Goal: Task Accomplishment & Management: Complete application form

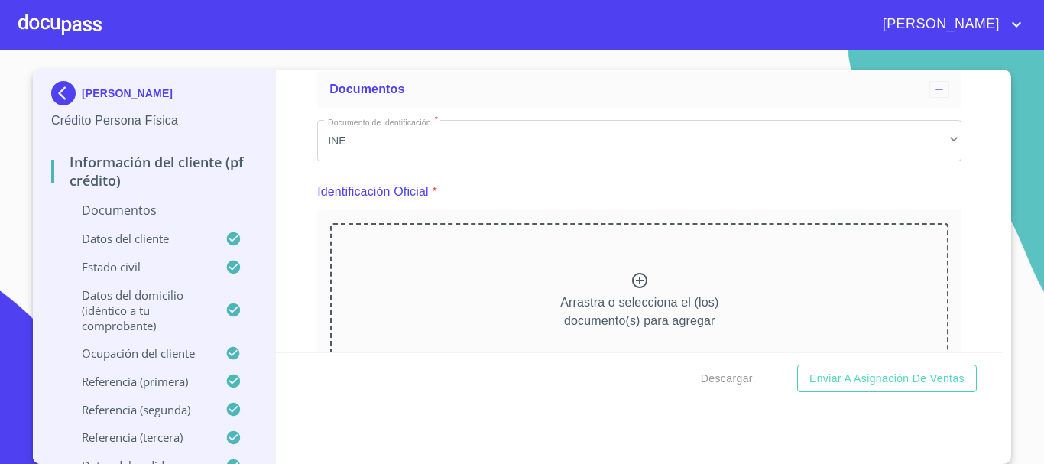
scroll to position [153, 0]
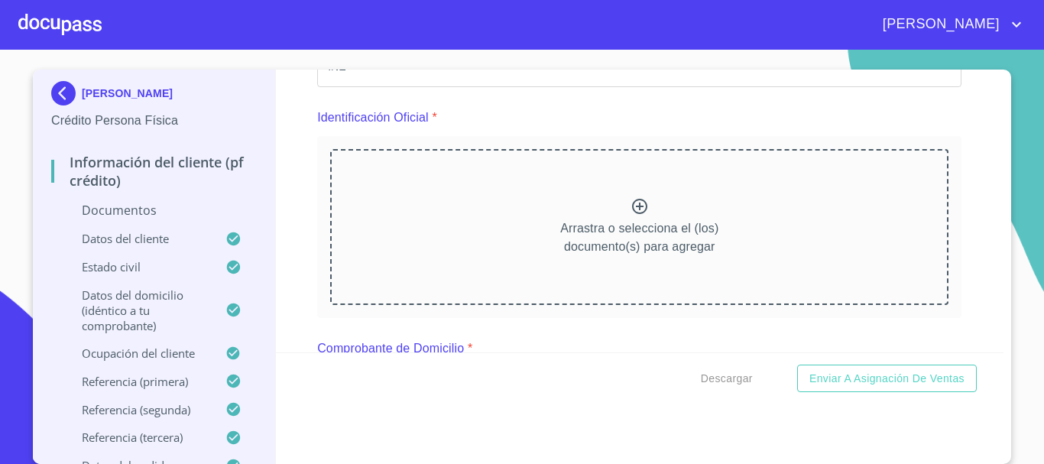
click at [631, 206] on icon at bounding box center [640, 206] width 18 height 18
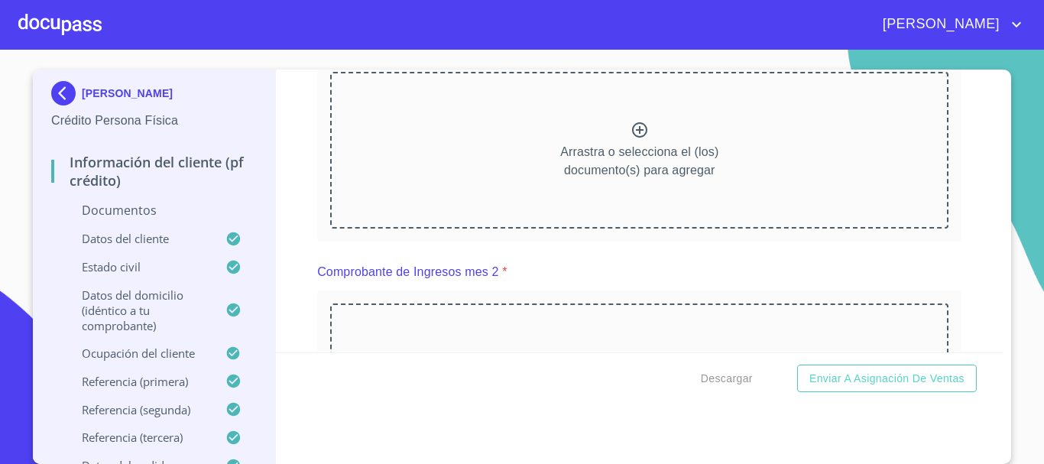
scroll to position [764, 0]
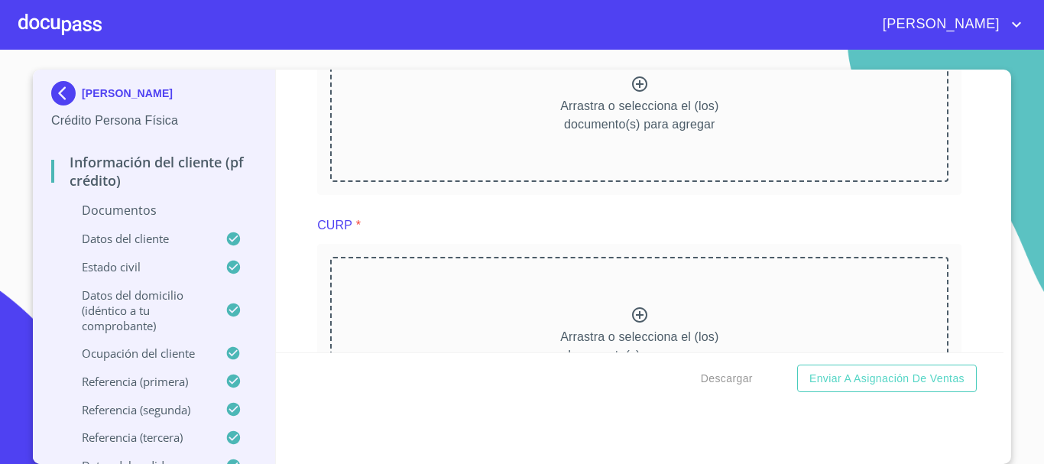
scroll to position [1299, 0]
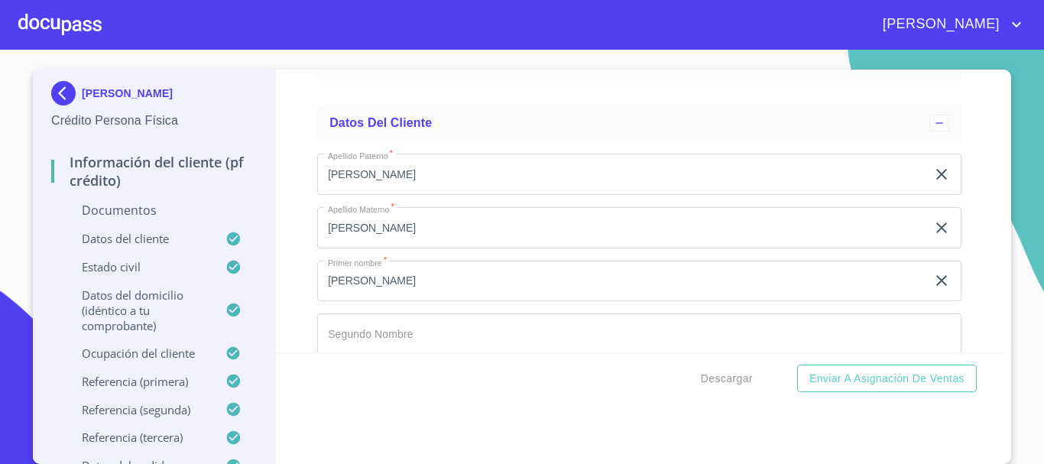
scroll to position [1911, 0]
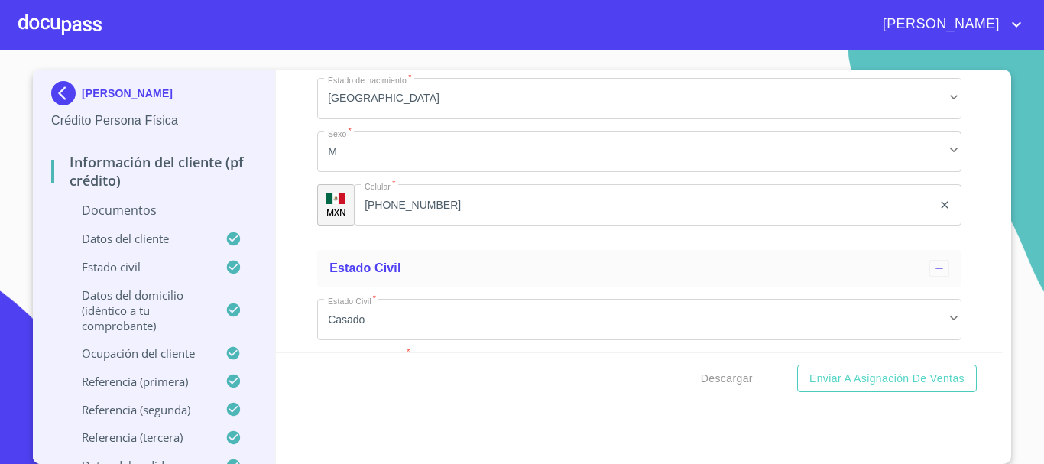
scroll to position [2522, 0]
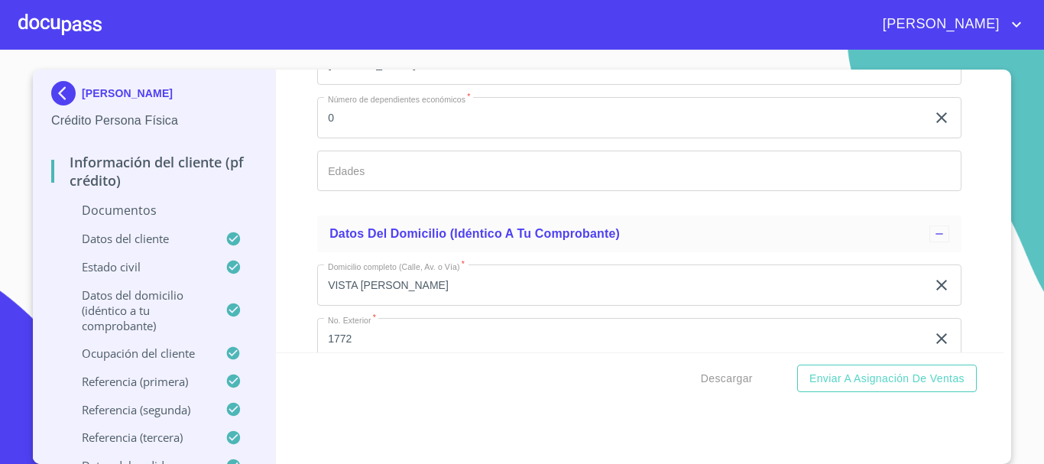
scroll to position [3057, 0]
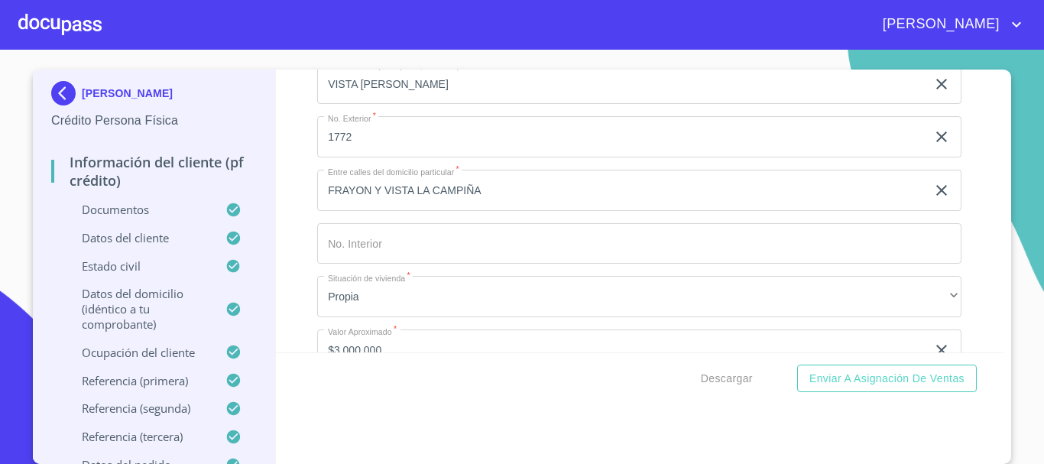
scroll to position [3678, 0]
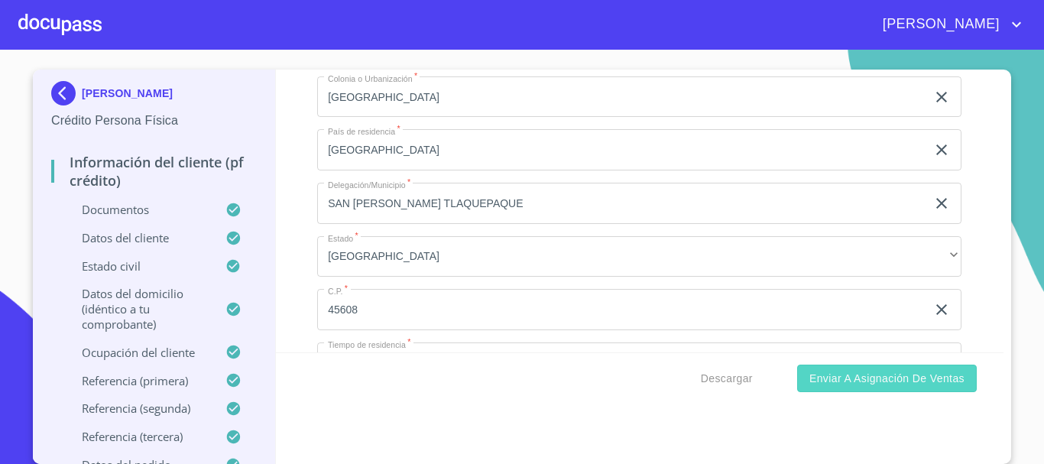
scroll to position [4397, 0]
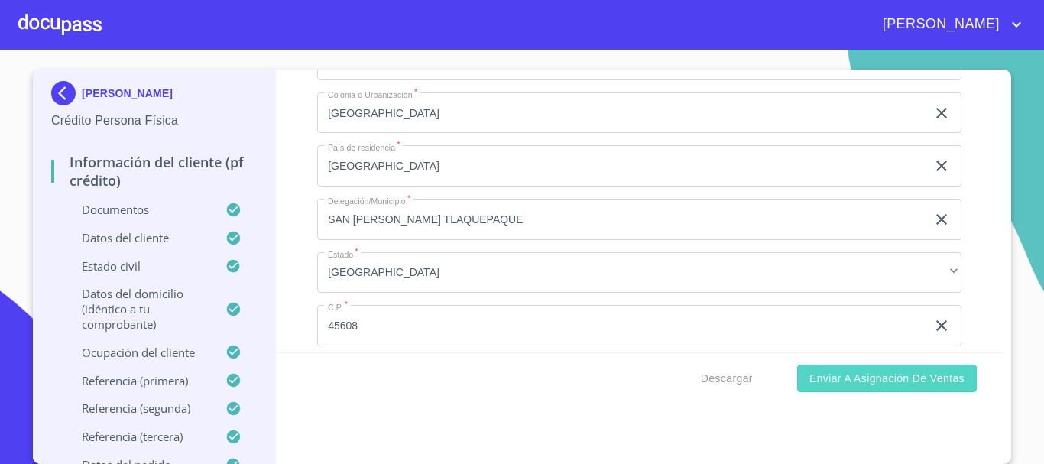
click at [834, 384] on span "Enviar a Asignación de Ventas" at bounding box center [886, 378] width 155 height 19
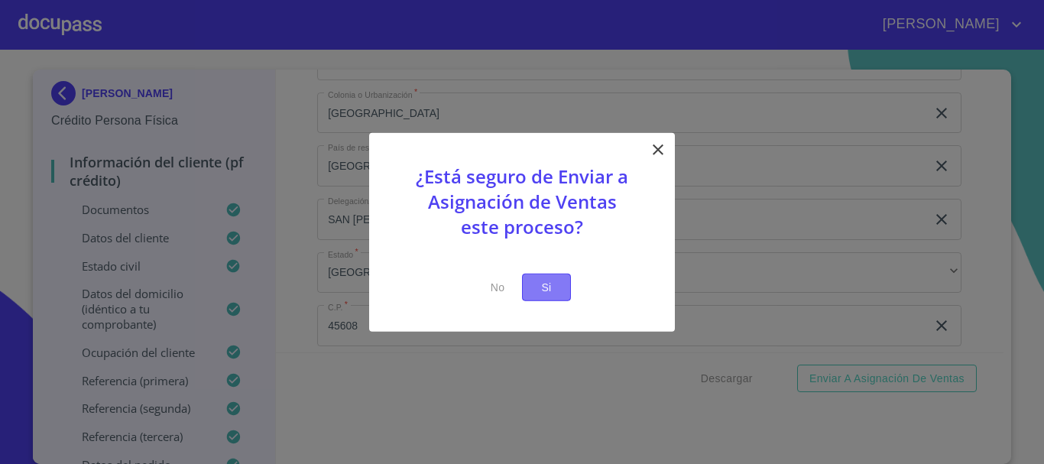
click at [549, 287] on span "Si" at bounding box center [546, 286] width 24 height 19
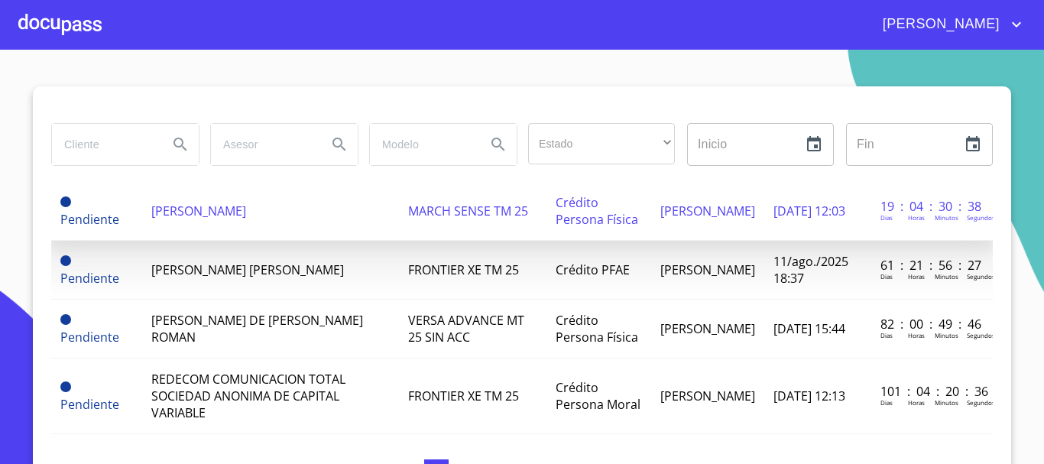
scroll to position [153, 0]
